Goal: Transaction & Acquisition: Download file/media

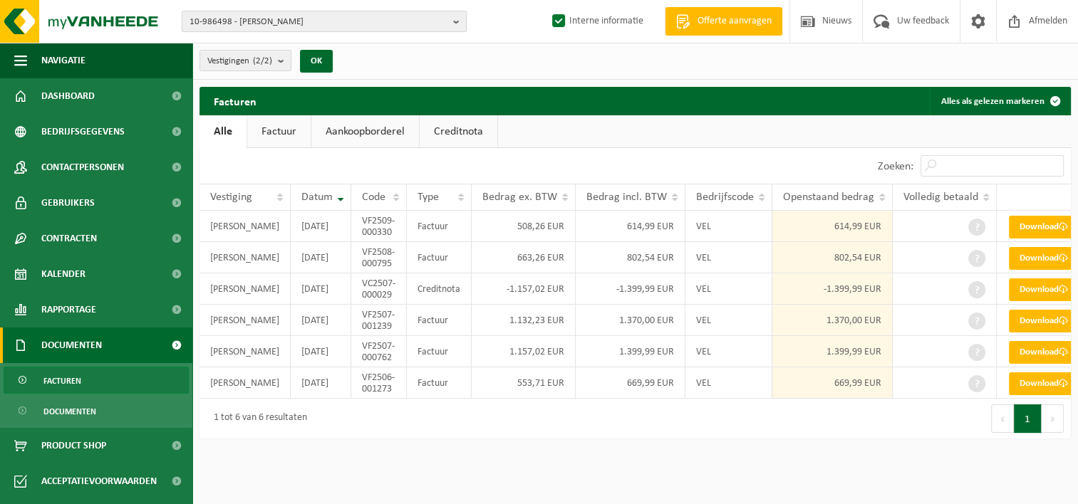
click at [458, 19] on b "button" at bounding box center [459, 21] width 13 height 20
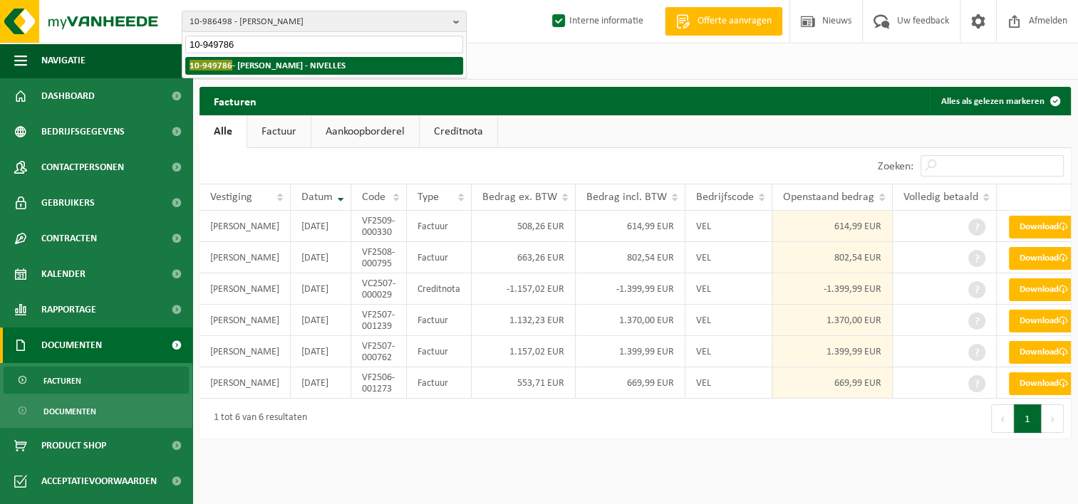
type input "10-949786"
click at [368, 57] on li "10-949786 - [PERSON_NAME] - NIVELLES" at bounding box center [324, 66] width 278 height 18
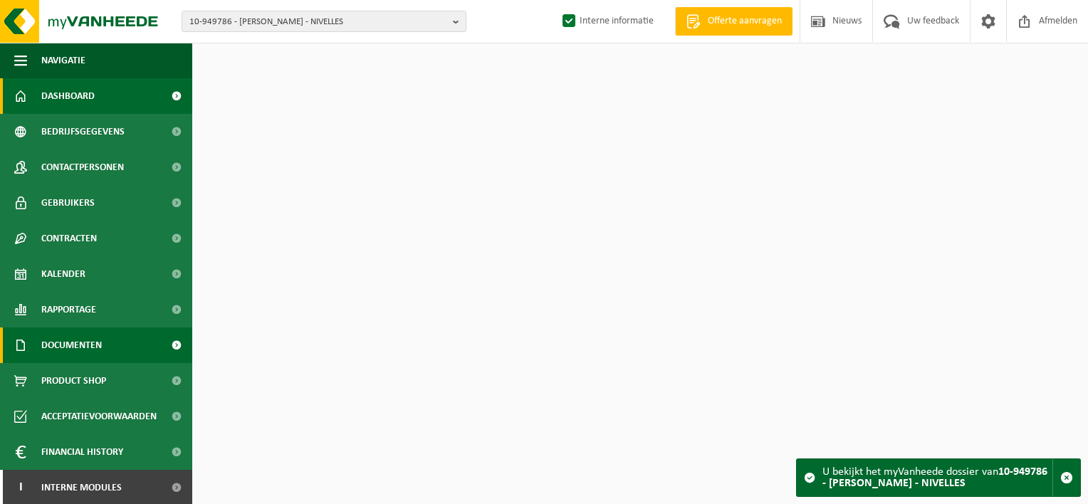
click at [118, 353] on link "Documenten" at bounding box center [96, 346] width 192 height 36
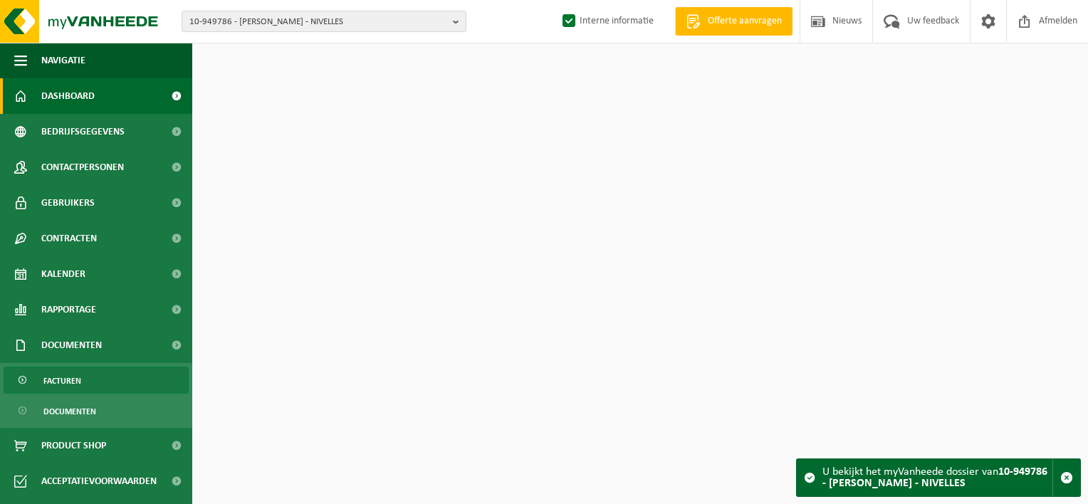
click at [123, 383] on link "Facturen" at bounding box center [96, 380] width 185 height 27
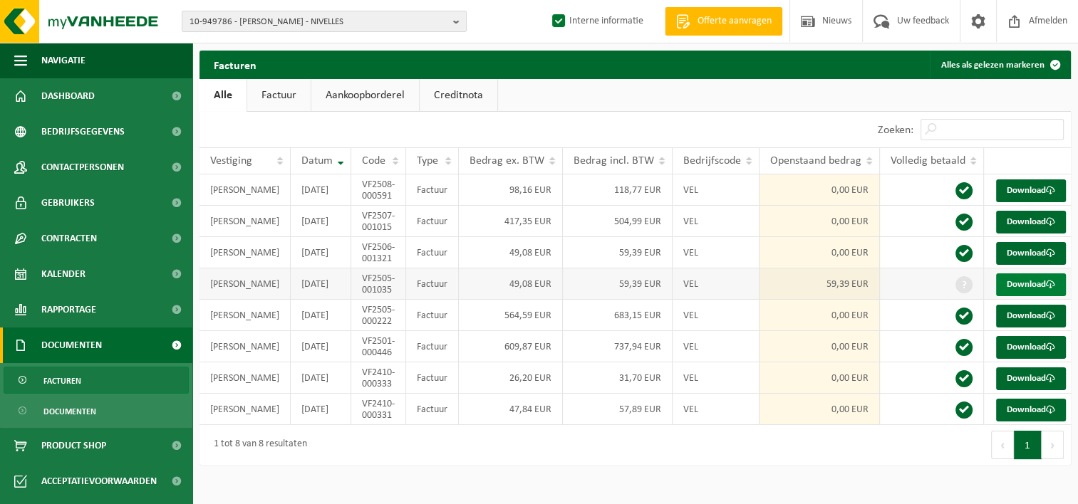
click at [1014, 296] on link "Download" at bounding box center [1031, 285] width 70 height 23
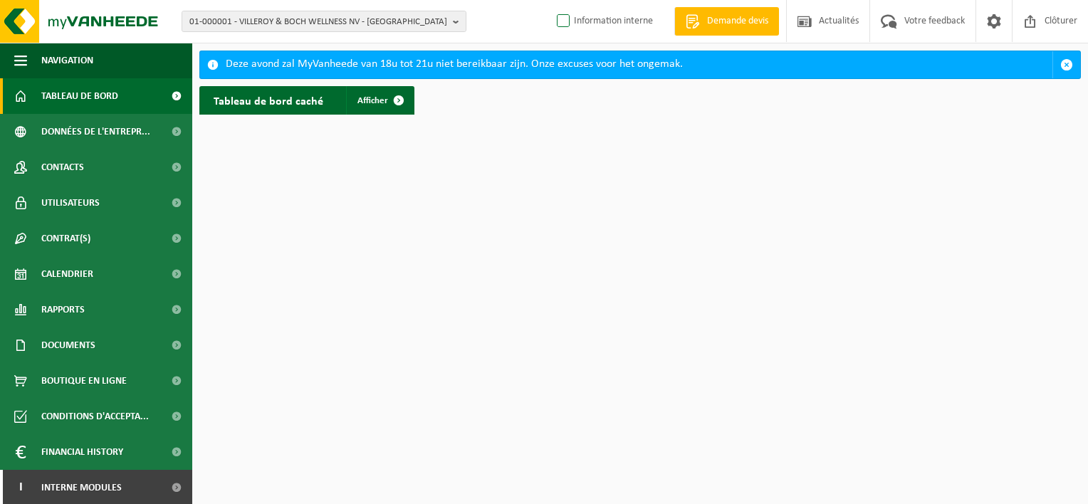
drag, startPoint x: 567, startPoint y: 15, endPoint x: 561, endPoint y: 23, distance: 9.7
click at [566, 15] on label "Information interne" at bounding box center [603, 21] width 99 height 21
click at [552, 0] on input "Information interne" at bounding box center [551, -1] width 1 height 1
checkbox input "true"
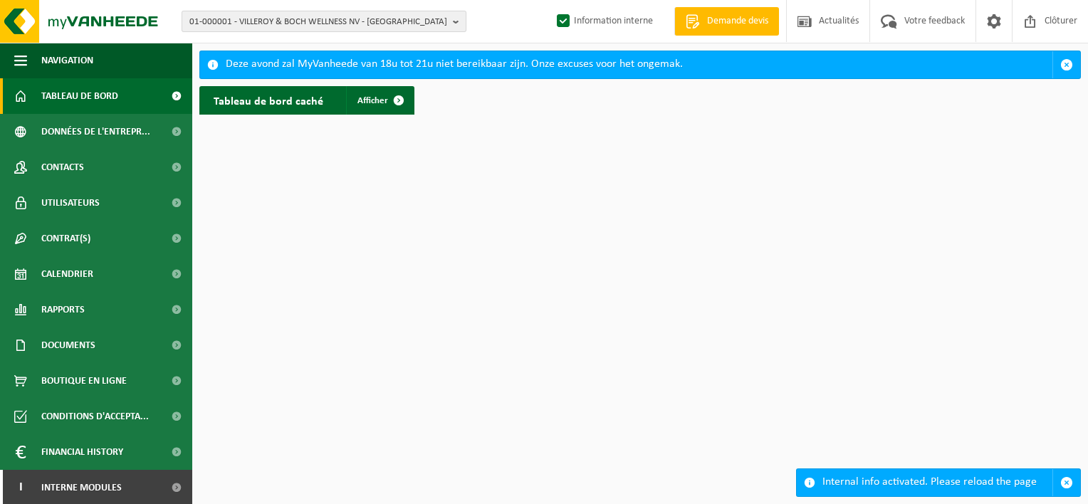
click at [455, 19] on b "button" at bounding box center [459, 21] width 13 height 20
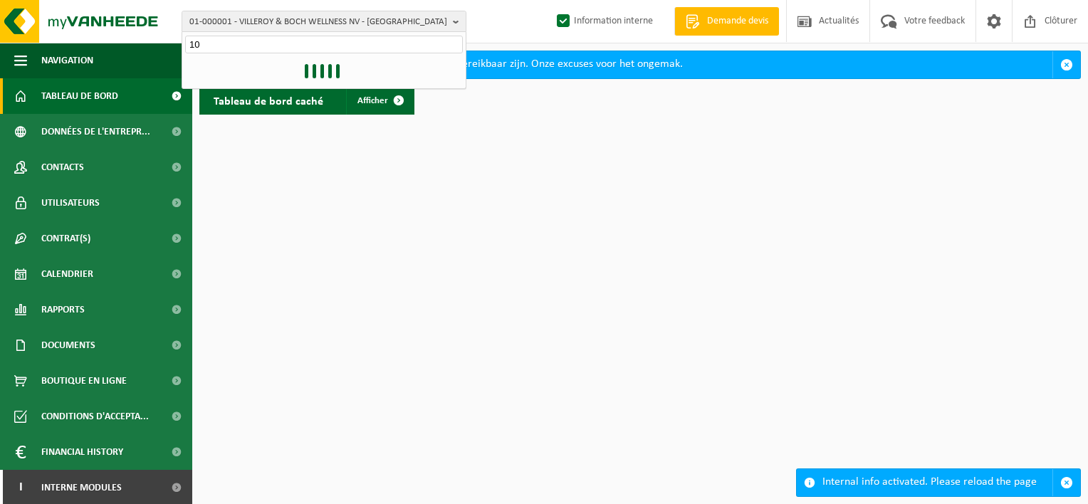
type input "10-"
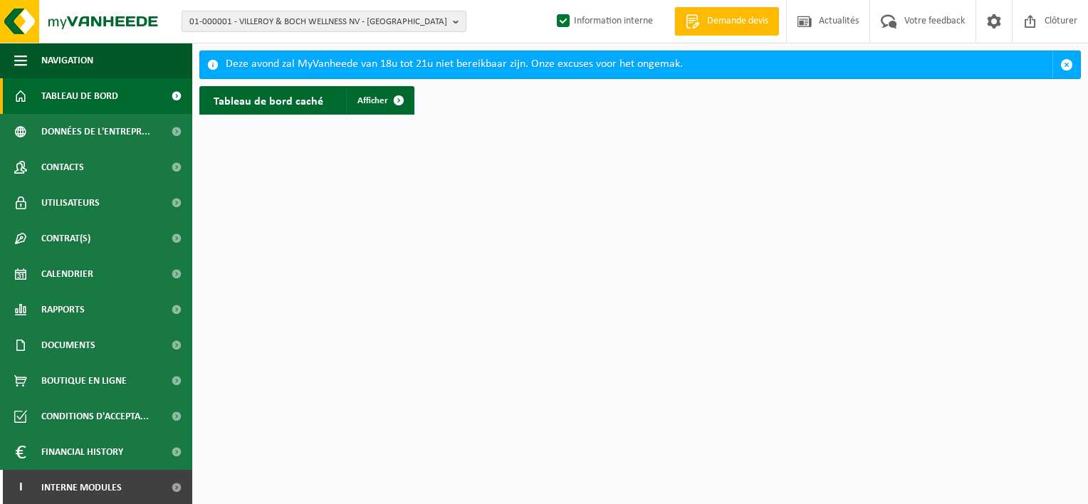
click at [444, 28] on span "01-000001 - VILLEROY & BOCH WELLNESS NV - ROESELARE" at bounding box center [318, 21] width 258 height 21
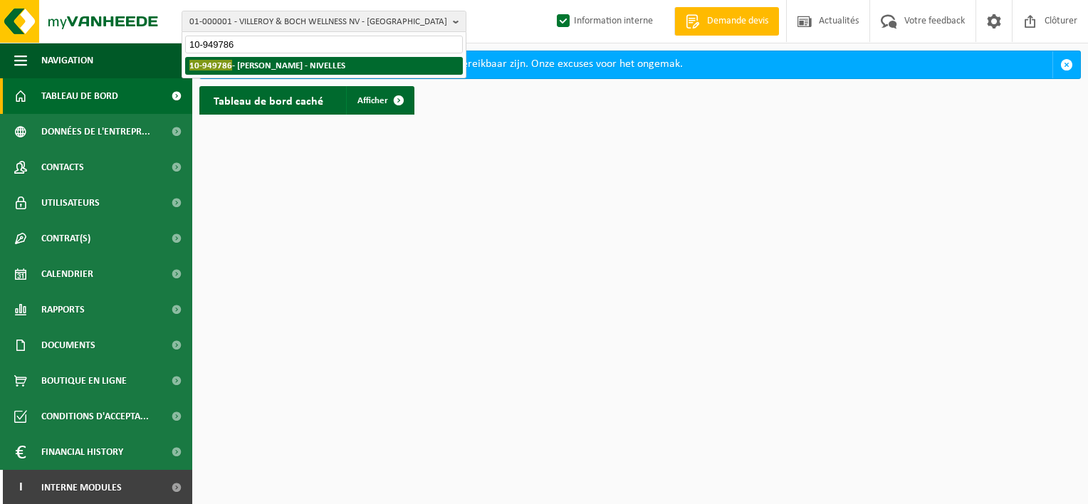
type input "10-949786"
click at [359, 65] on li "10-949786 - ANTOINE RICHE SRL - NIVELLES" at bounding box center [324, 66] width 278 height 18
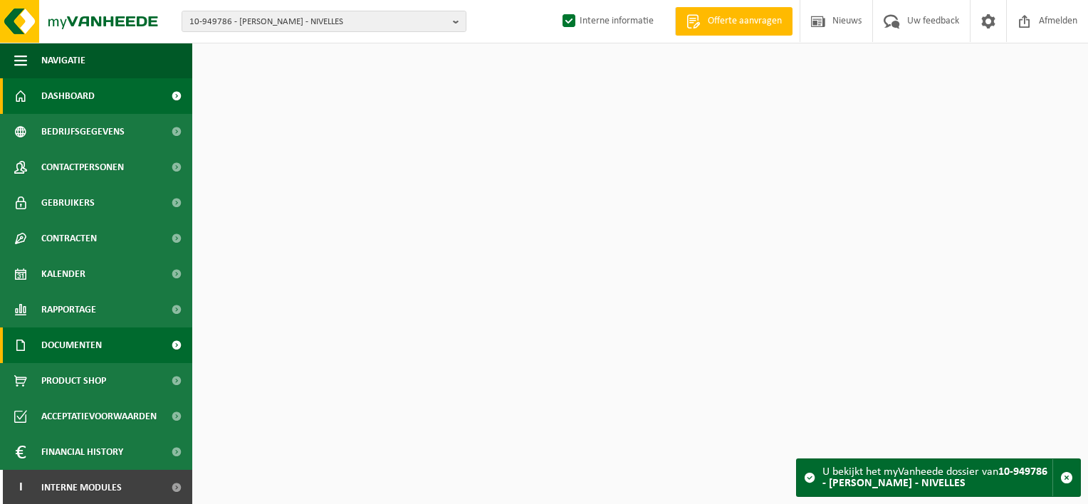
click at [100, 348] on span "Documenten" at bounding box center [71, 346] width 61 height 36
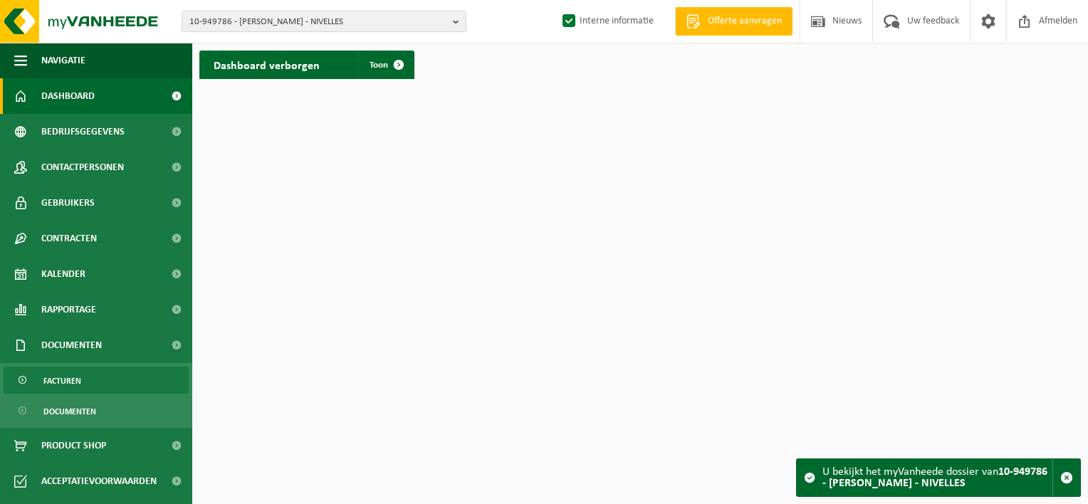
click at [95, 376] on link "Facturen" at bounding box center [96, 380] width 185 height 27
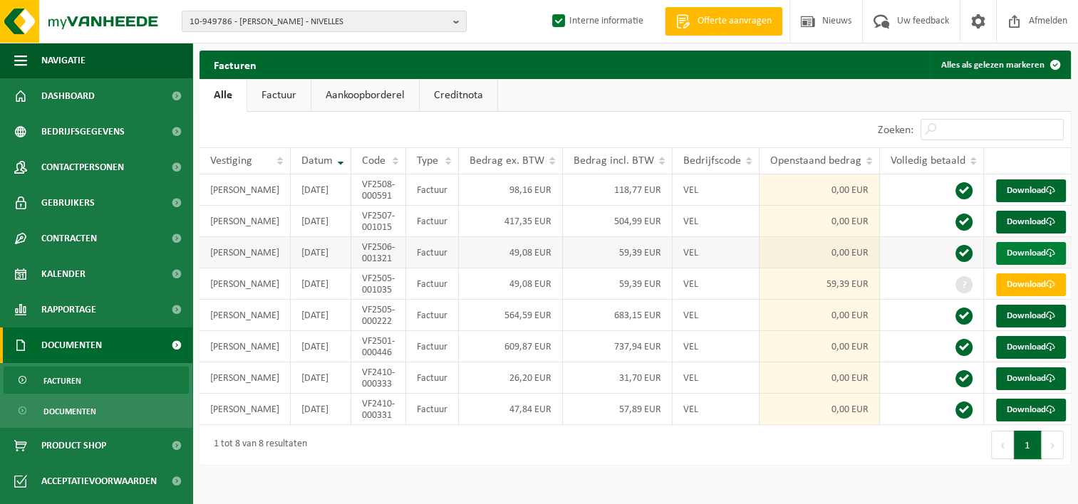
click at [1024, 265] on link "Download" at bounding box center [1031, 253] width 70 height 23
